Goal: Navigation & Orientation: Find specific page/section

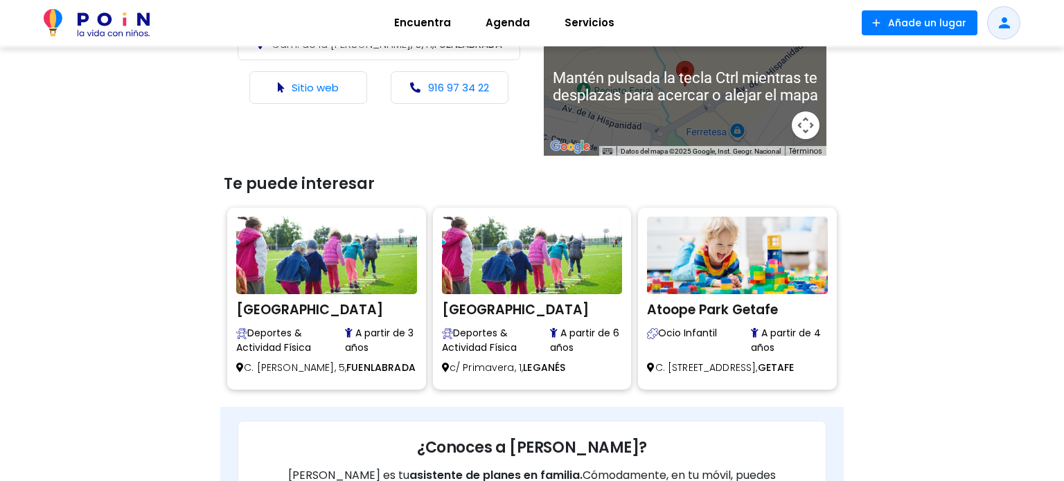
scroll to position [731, 0]
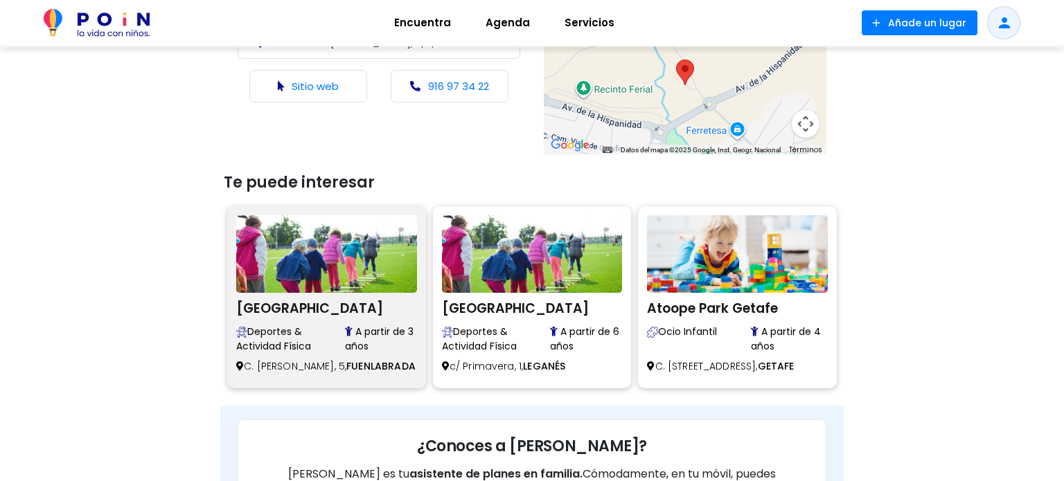
click at [333, 310] on h2 "Awesome Boulder Center" at bounding box center [326, 306] width 181 height 21
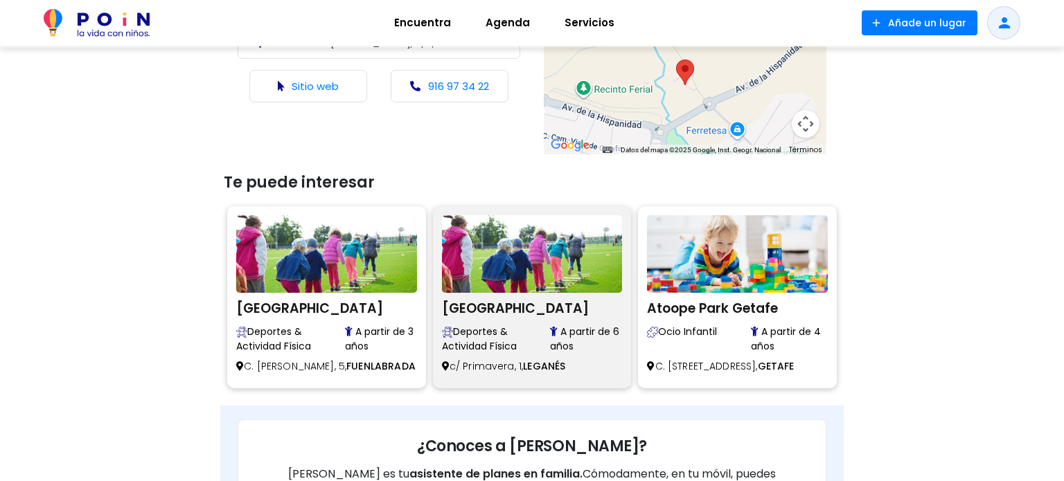
click at [503, 310] on h2 "[GEOGRAPHIC_DATA]" at bounding box center [532, 306] width 181 height 21
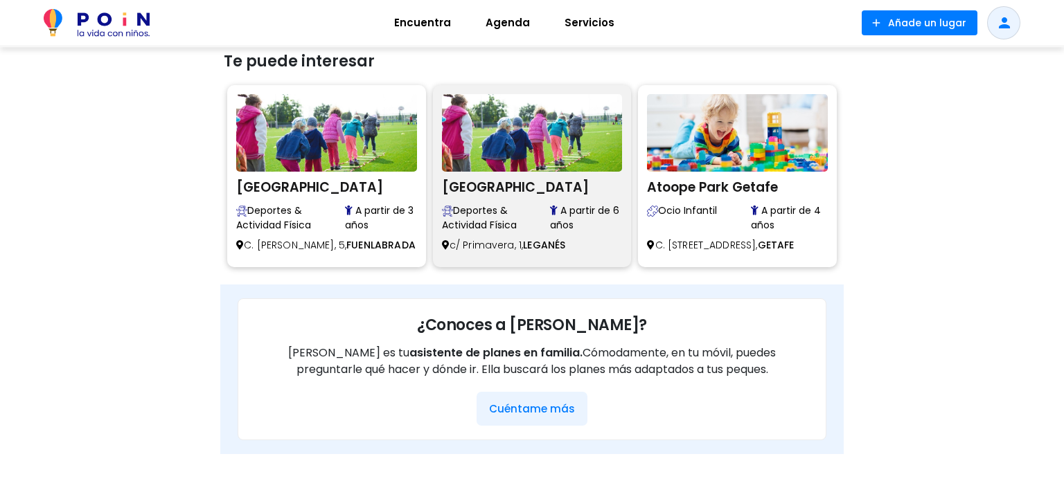
scroll to position [855, 0]
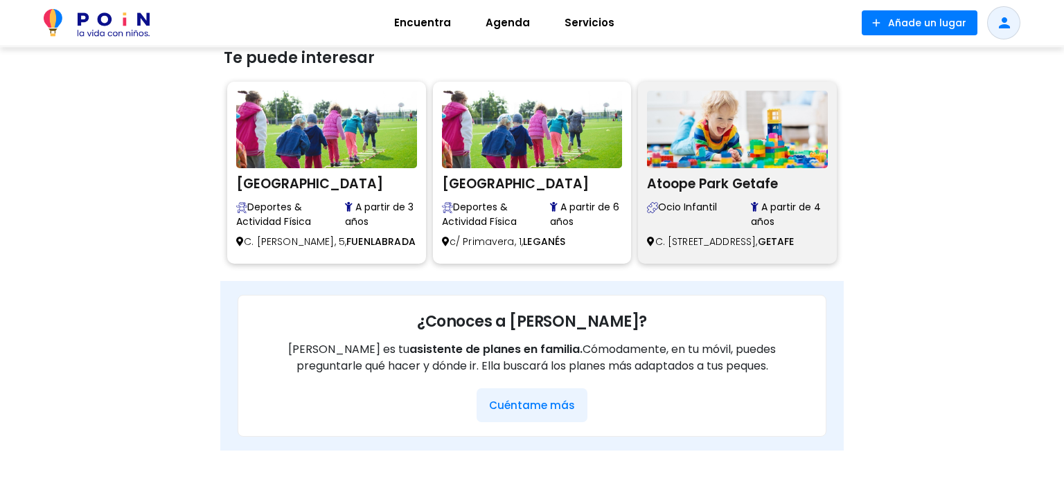
click at [678, 188] on h2 "Atoope Park Getafe" at bounding box center [737, 182] width 181 height 21
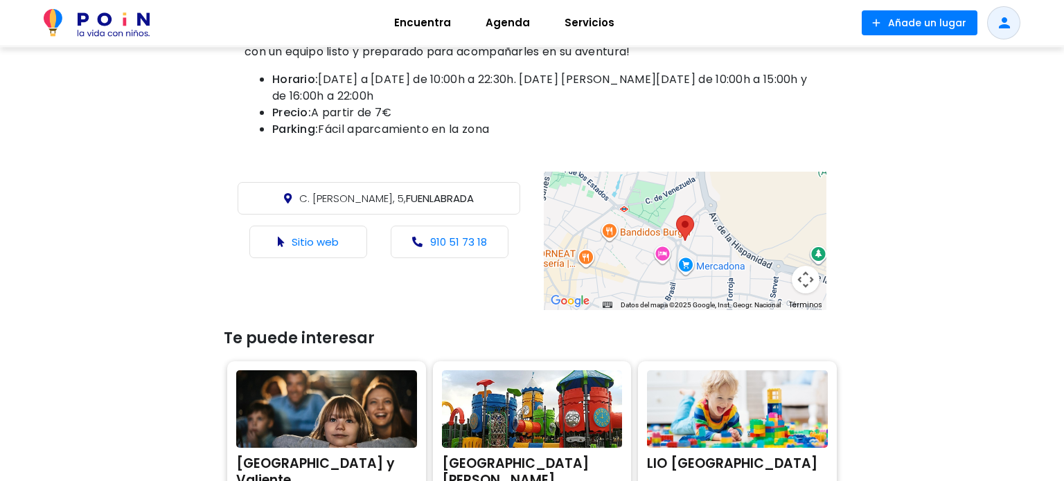
scroll to position [579, 0]
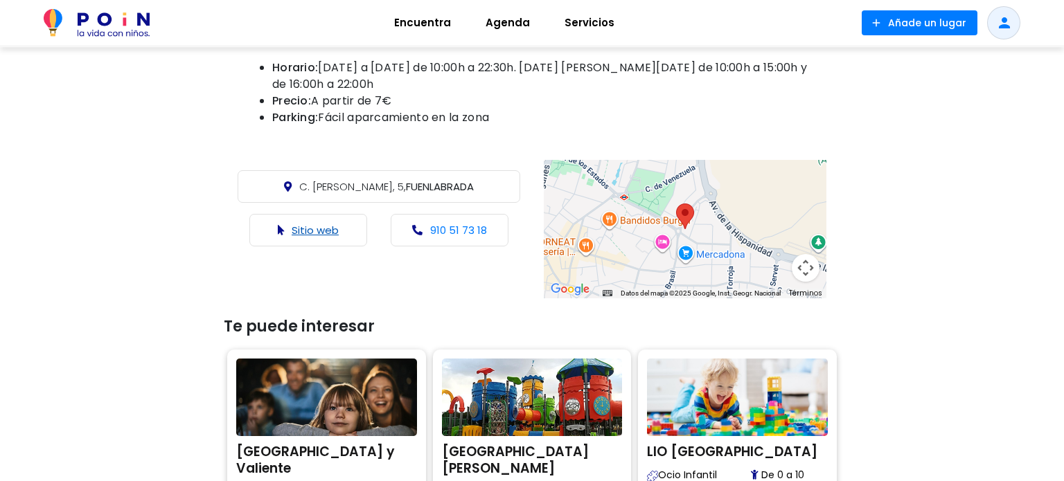
click at [305, 223] on link "Sitio web" at bounding box center [315, 230] width 47 height 15
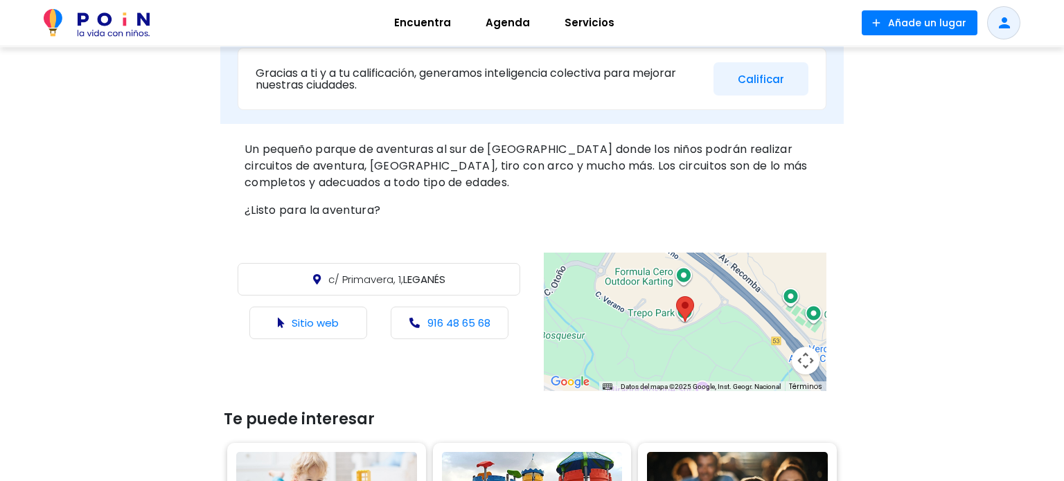
scroll to position [497, 0]
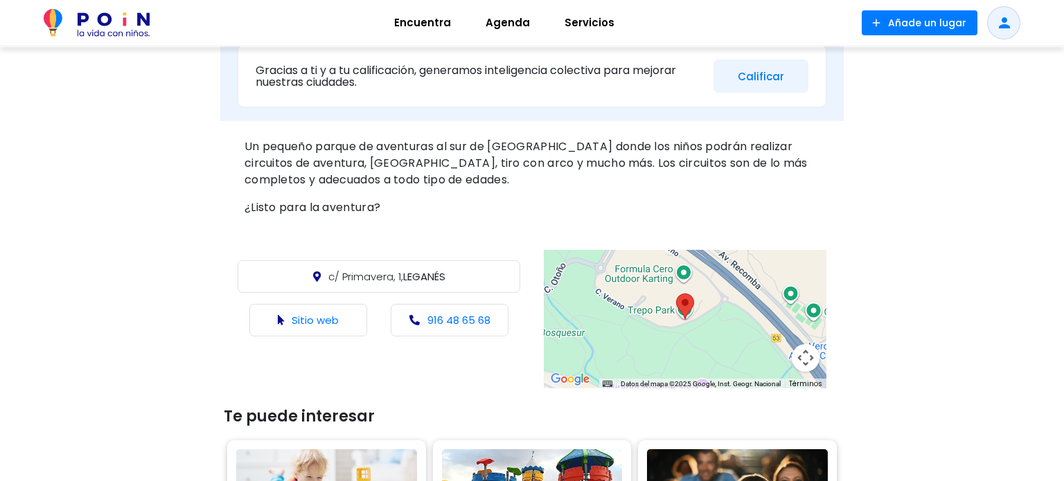
click at [807, 359] on button "Controles de visualización del mapa" at bounding box center [806, 358] width 28 height 28
click at [774, 355] on button "Reducir" at bounding box center [771, 358] width 28 height 28
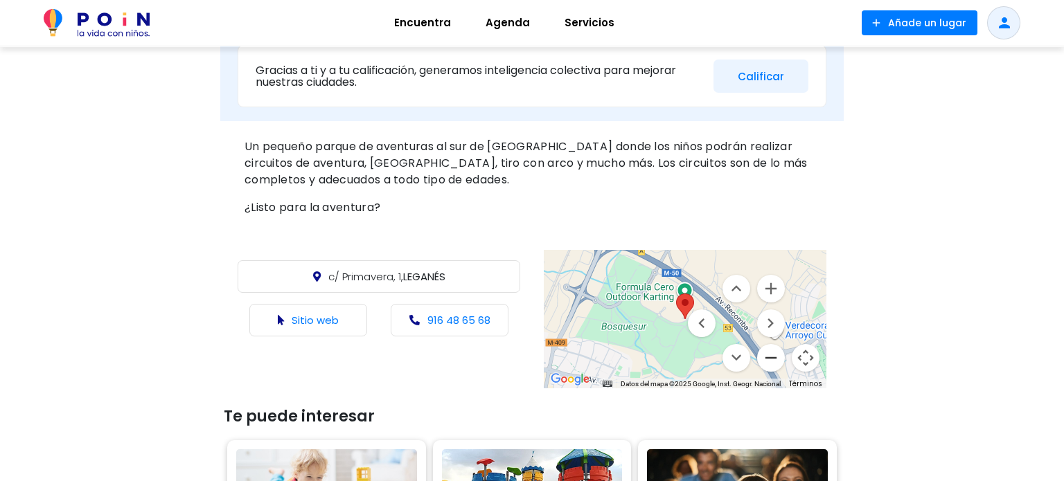
click at [774, 355] on button "Reducir" at bounding box center [771, 358] width 28 height 28
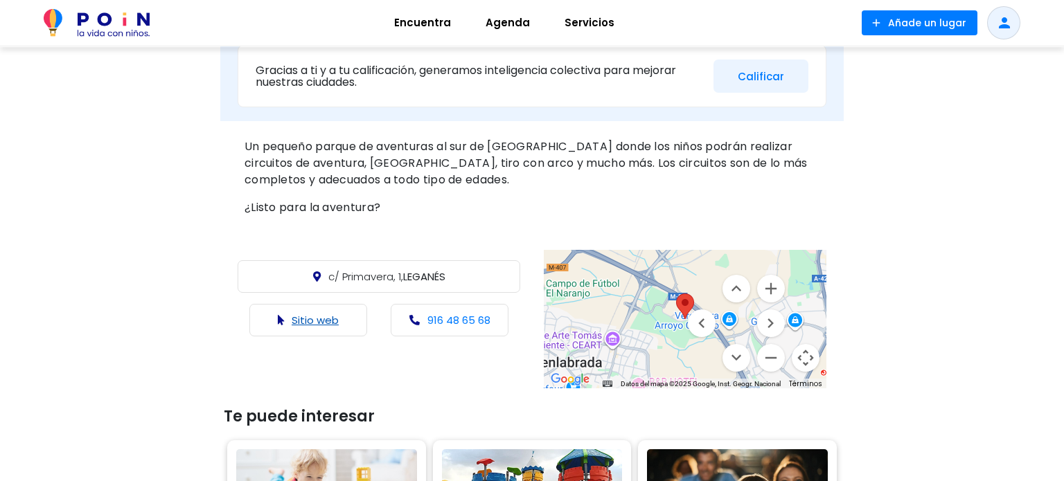
click at [305, 319] on link "Sitio web" at bounding box center [315, 320] width 47 height 15
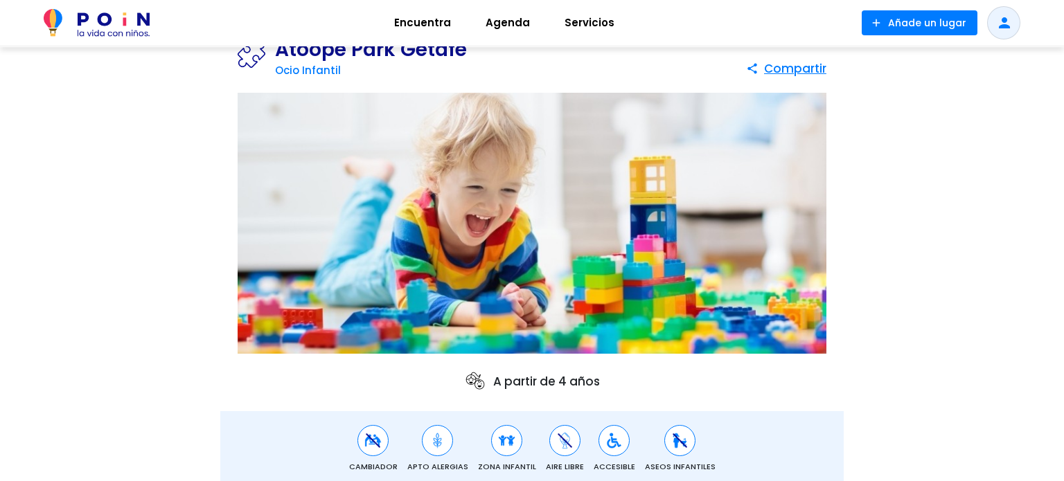
scroll to position [59, 0]
